Goal: Information Seeking & Learning: Learn about a topic

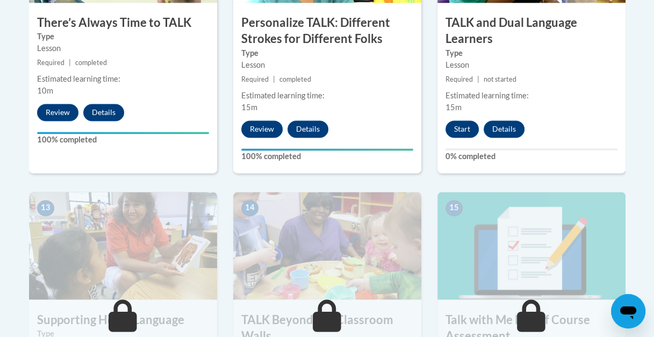
scroll to position [1352, 0]
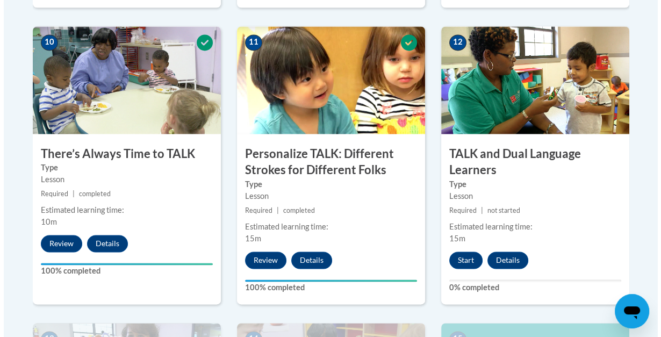
scroll to position [1222, 0]
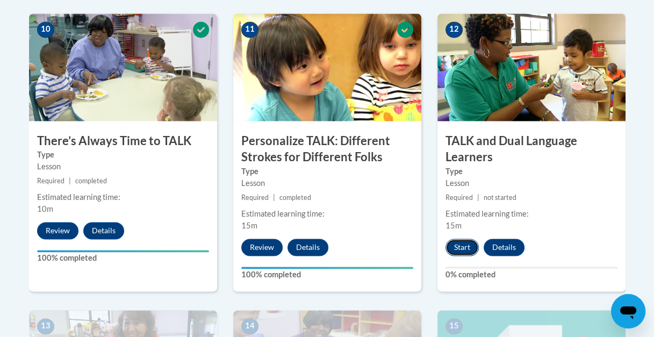
click at [457, 252] on button "Start" at bounding box center [462, 247] width 33 height 17
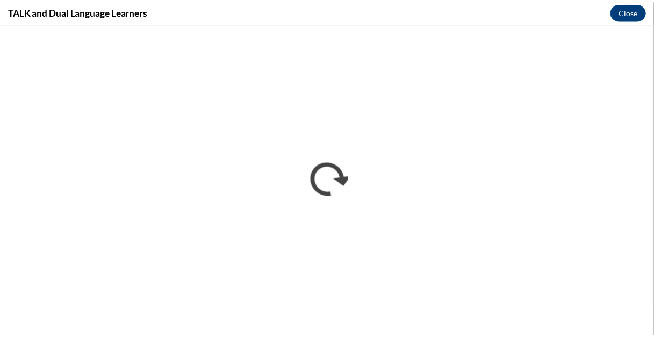
scroll to position [0, 0]
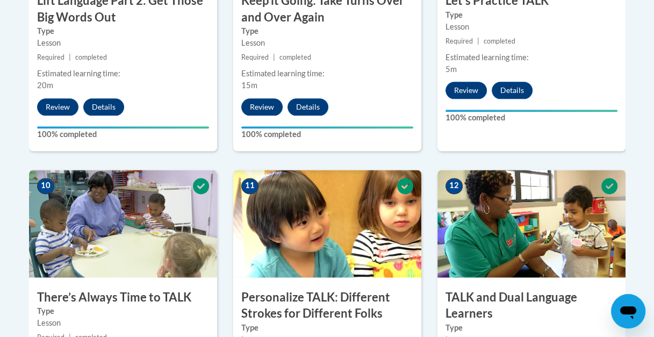
scroll to position [1078, 0]
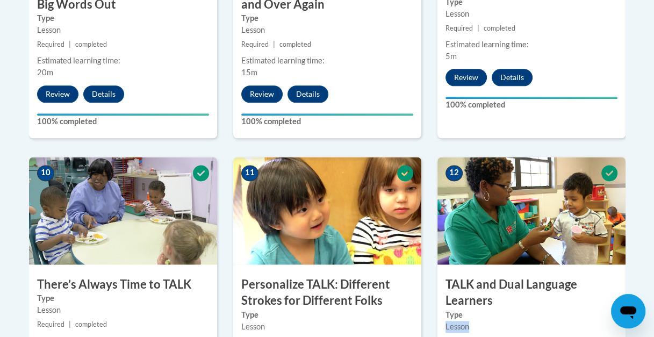
drag, startPoint x: 480, startPoint y: 333, endPoint x: 590, endPoint y: 319, distance: 110.7
click at [590, 319] on div "Type Lesson" at bounding box center [532, 321] width 188 height 24
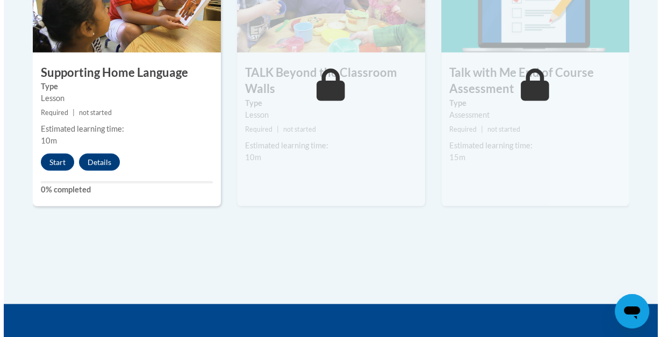
scroll to position [1600, 0]
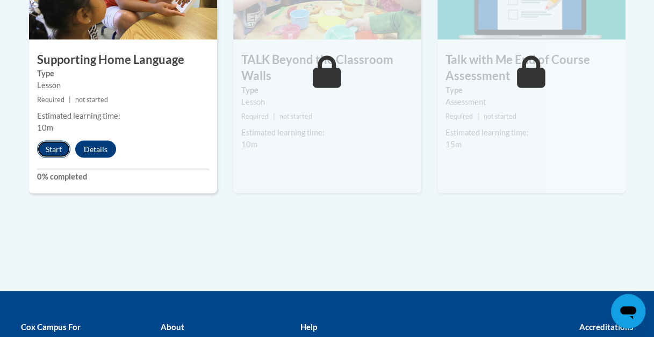
click at [51, 147] on button "Start" at bounding box center [53, 148] width 33 height 17
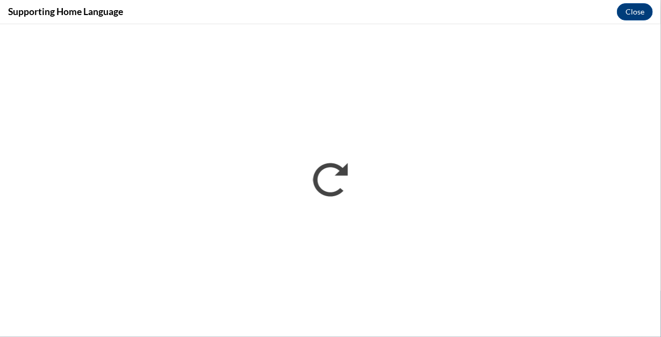
scroll to position [0, 0]
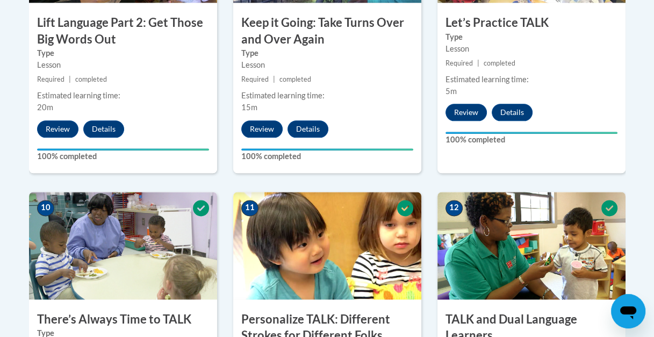
scroll to position [1048, 0]
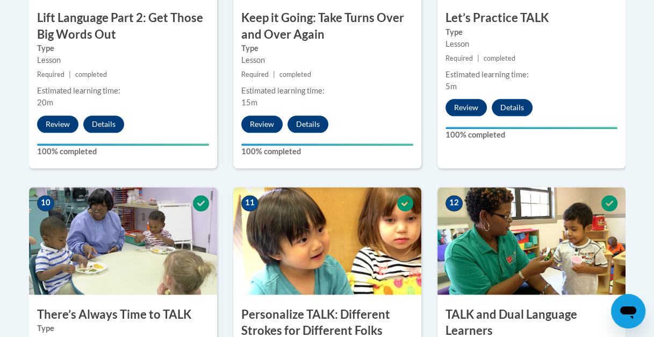
click at [492, 333] on h3 "TALK and Dual Language Learners" at bounding box center [532, 323] width 188 height 33
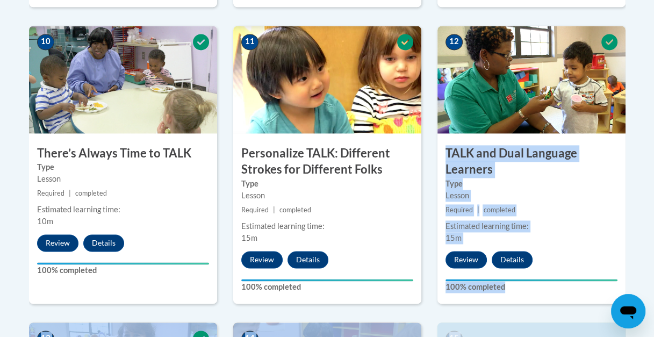
scroll to position [1226, 0]
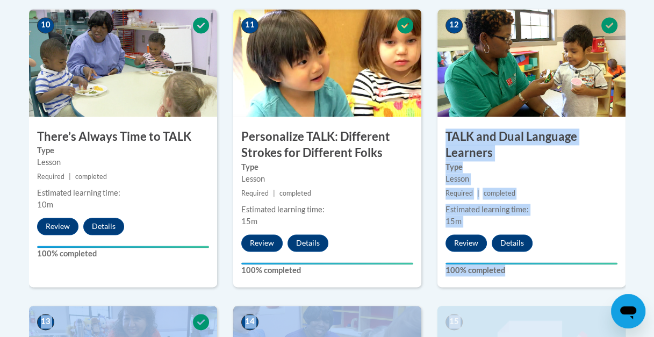
click at [592, 236] on div "12 TALK and Dual Language Learners Type Lesson Required | completed Estimated l…" at bounding box center [532, 148] width 188 height 278
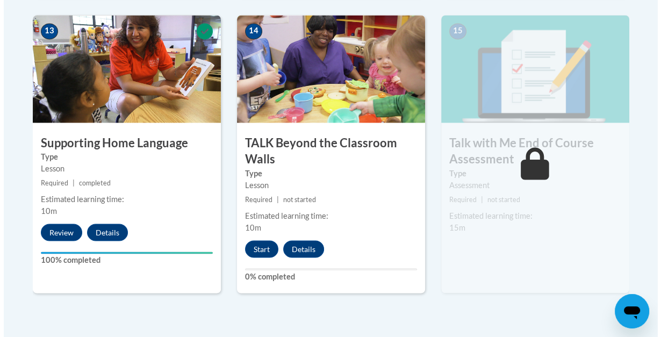
scroll to position [1519, 0]
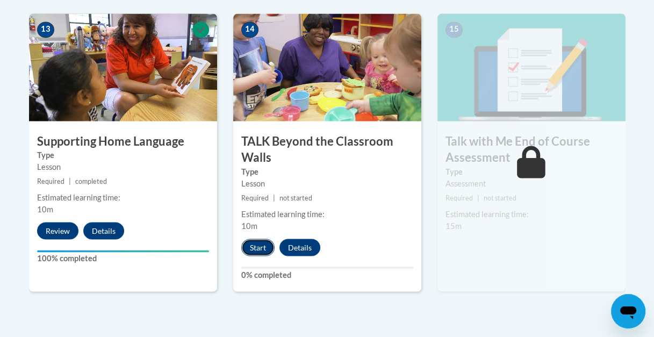
click at [266, 248] on button "Start" at bounding box center [257, 247] width 33 height 17
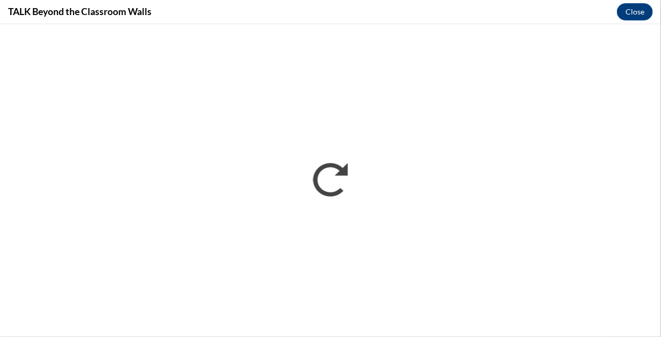
scroll to position [0, 0]
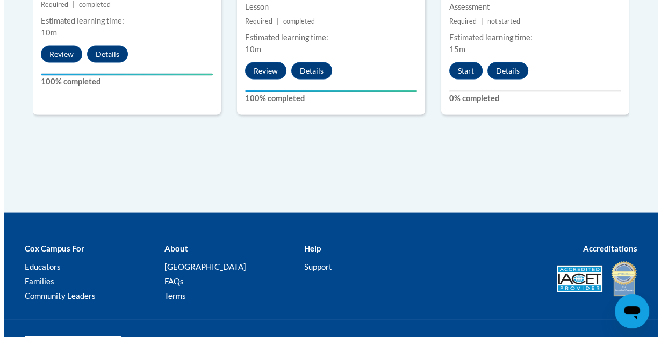
scroll to position [1678, 0]
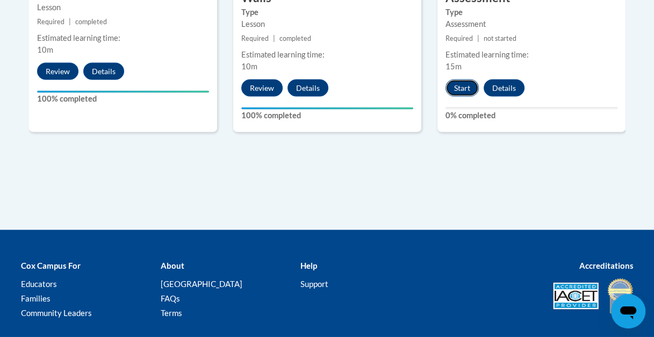
click at [458, 85] on button "Start" at bounding box center [462, 88] width 33 height 17
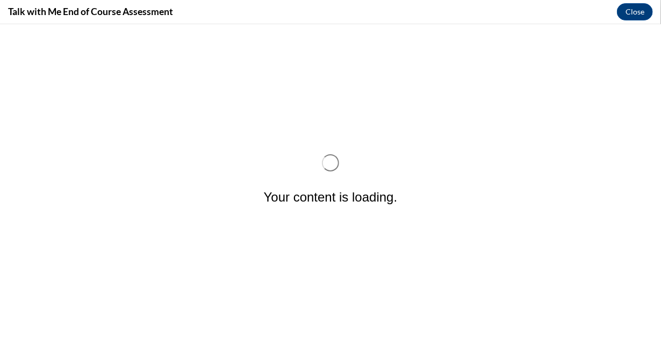
scroll to position [0, 0]
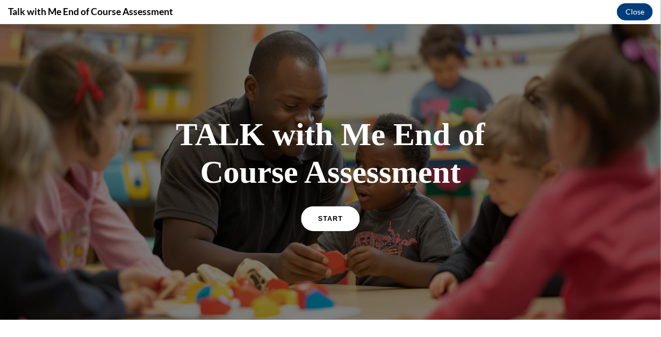
click at [326, 221] on link "START" at bounding box center [330, 217] width 59 height 25
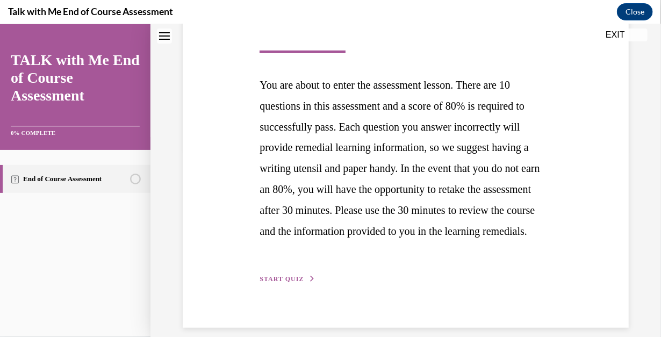
scroll to position [219, 0]
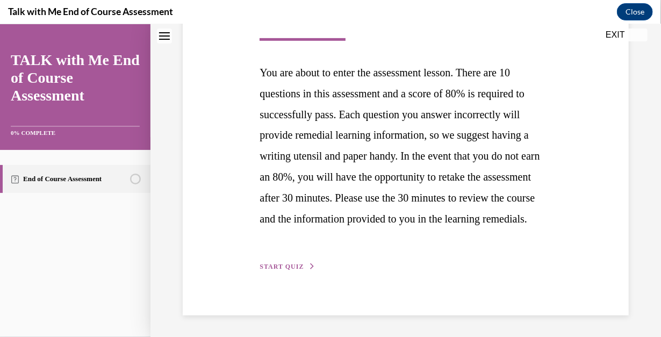
click at [613, 34] on button "EXIT" at bounding box center [615, 34] width 65 height 13
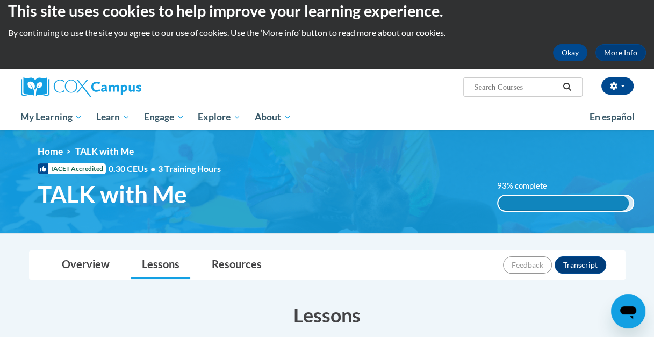
scroll to position [0, 0]
